Goal: Task Accomplishment & Management: Complete application form

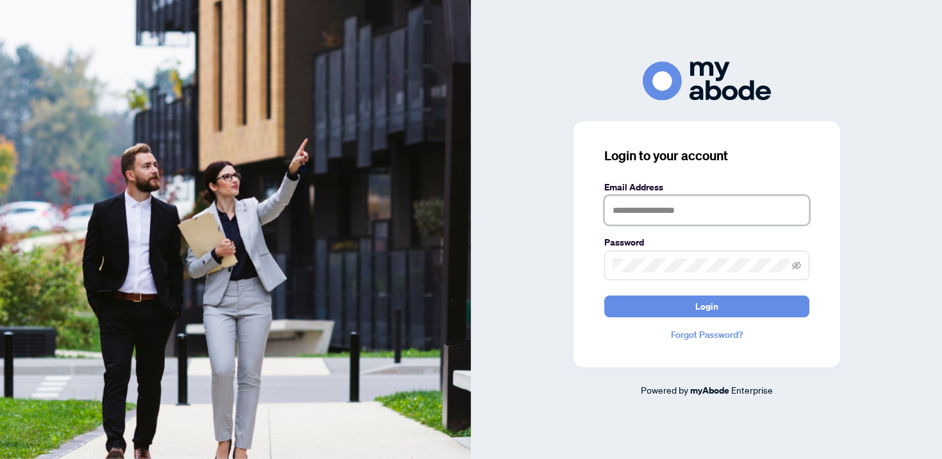
click at [695, 209] on input "text" at bounding box center [706, 209] width 205 height 29
type input "**********"
click at [713, 252] on span at bounding box center [706, 264] width 205 height 29
click at [604, 295] on button "Login" at bounding box center [706, 306] width 205 height 22
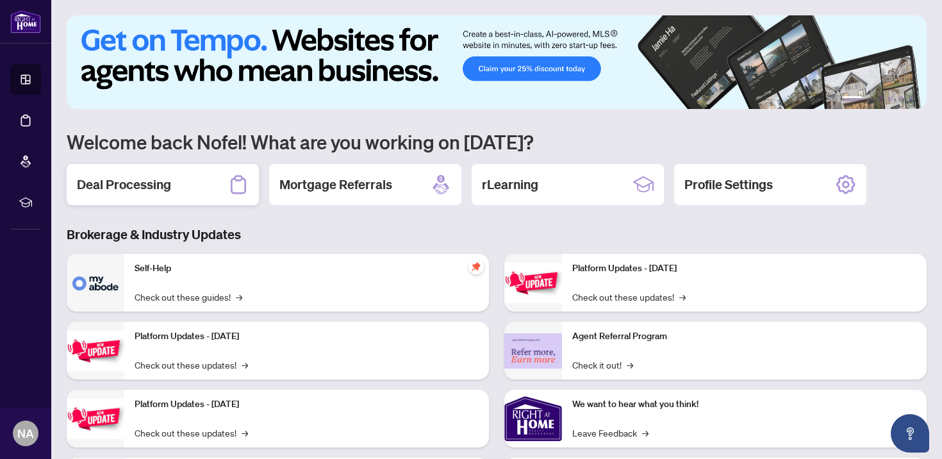
click at [179, 193] on div "Deal Processing" at bounding box center [163, 184] width 192 height 41
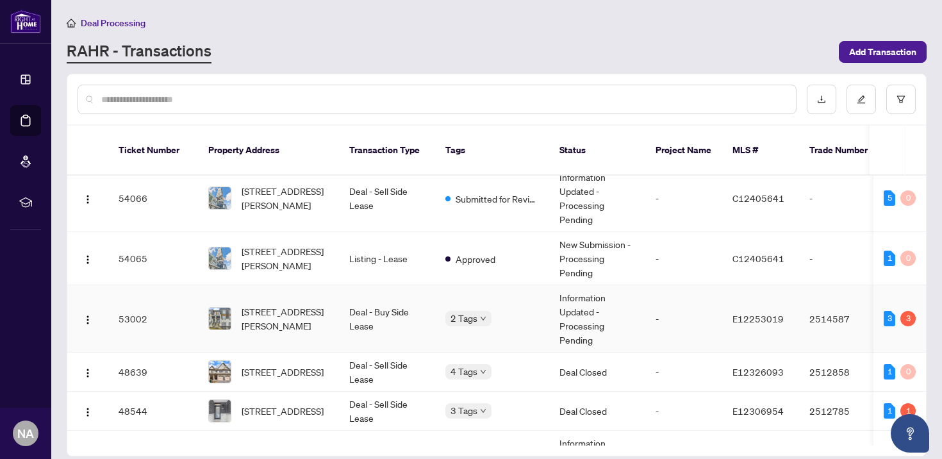
scroll to position [263, 0]
click at [526, 320] on div "2 Tags" at bounding box center [492, 317] width 94 height 15
click at [88, 320] on img "button" at bounding box center [88, 319] width 10 height 10
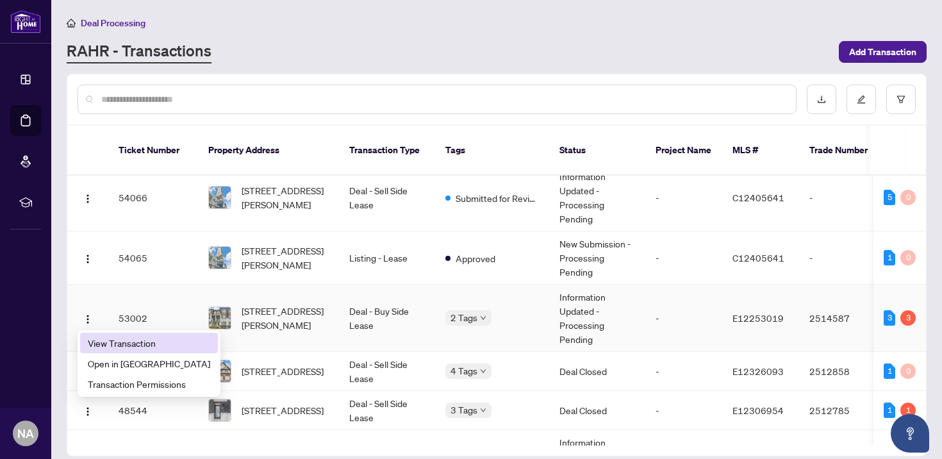
click at [138, 337] on span "View Transaction" at bounding box center [149, 343] width 122 height 14
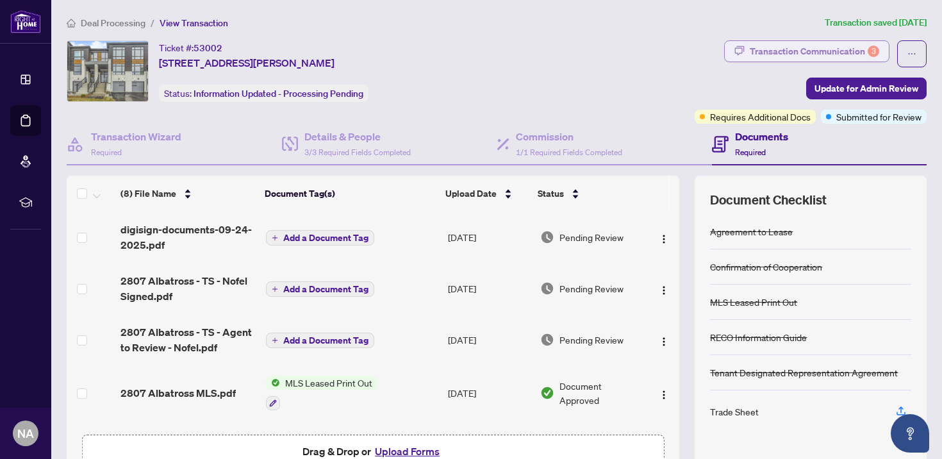
click at [824, 49] on div "Transaction Communication 3" at bounding box center [813, 51] width 129 height 20
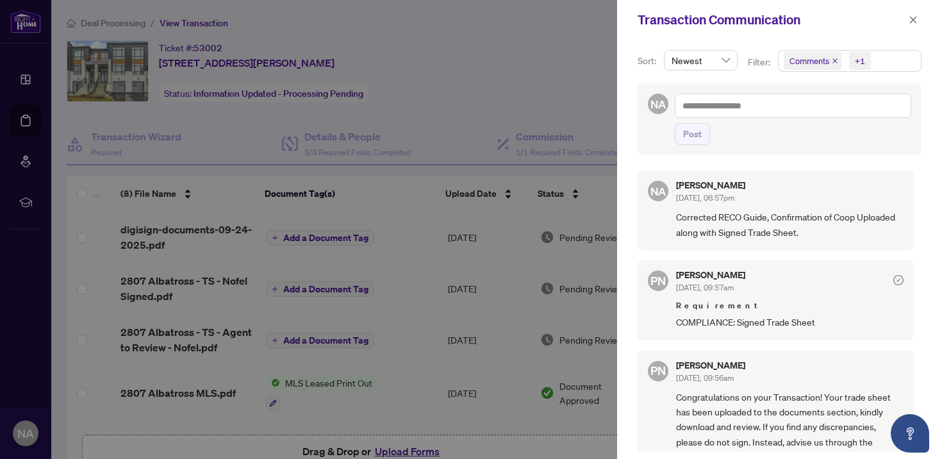
scroll to position [9, 0]
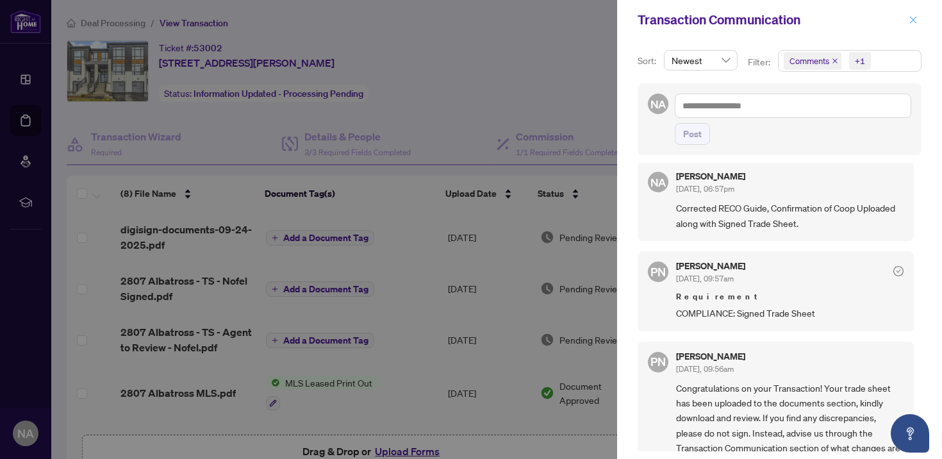
click at [913, 21] on icon "close" at bounding box center [912, 19] width 9 height 9
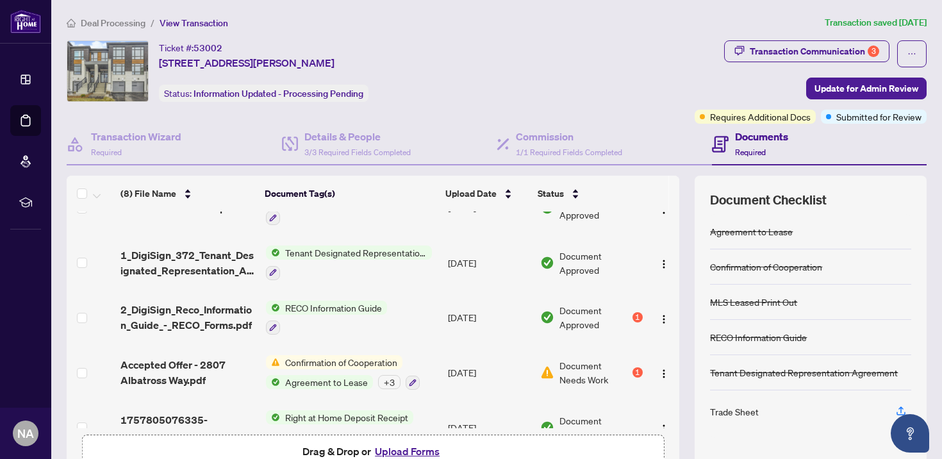
scroll to position [0, 0]
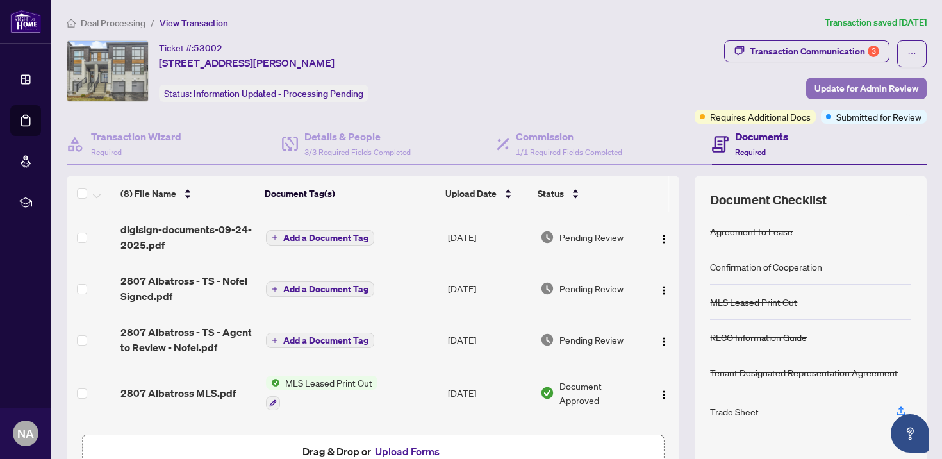
click at [862, 89] on span "Update for Admin Review" at bounding box center [866, 88] width 104 height 20
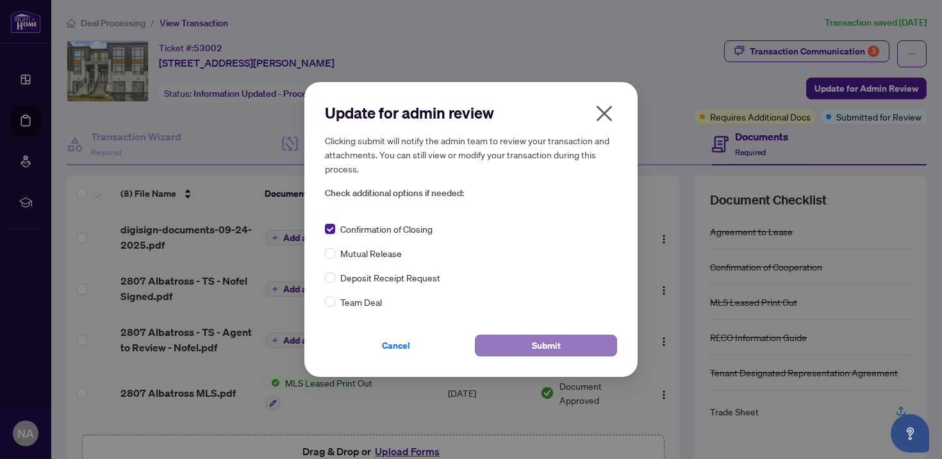
click at [564, 341] on button "Submit" at bounding box center [546, 345] width 142 height 22
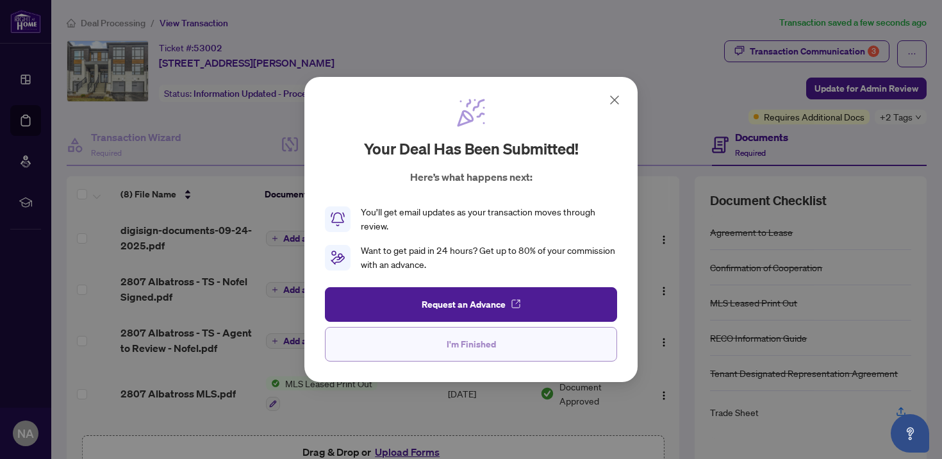
click at [509, 348] on button "I'm Finished" at bounding box center [471, 344] width 292 height 35
